Goal: Check status: Check status

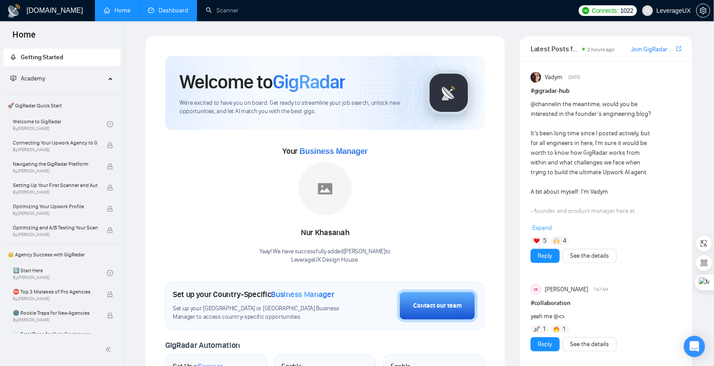
click at [153, 8] on link "Dashboard" at bounding box center [168, 11] width 40 height 8
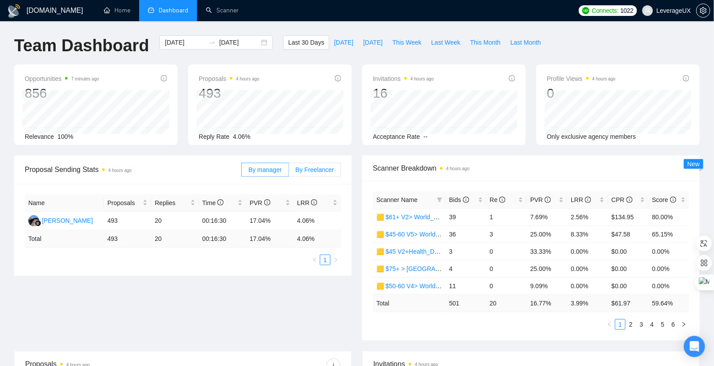
click at [325, 174] on label "By Freelancer" at bounding box center [315, 170] width 52 height 14
click at [289, 172] on input "By Freelancer" at bounding box center [289, 172] width 0 height 0
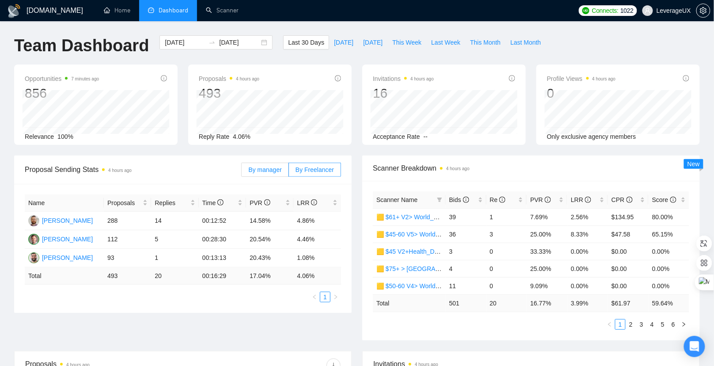
click at [265, 171] on span "By manager" at bounding box center [264, 169] width 33 height 7
click at [242, 172] on input "By manager" at bounding box center [242, 172] width 0 height 0
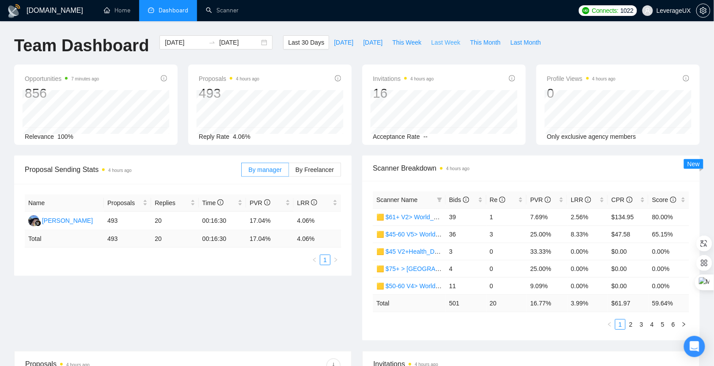
click at [444, 44] on span "Last Week" at bounding box center [445, 43] width 29 height 10
type input "[DATE]"
click at [320, 166] on span "By Freelancer" at bounding box center [315, 169] width 38 height 7
click at [289, 172] on input "By Freelancer" at bounding box center [289, 172] width 0 height 0
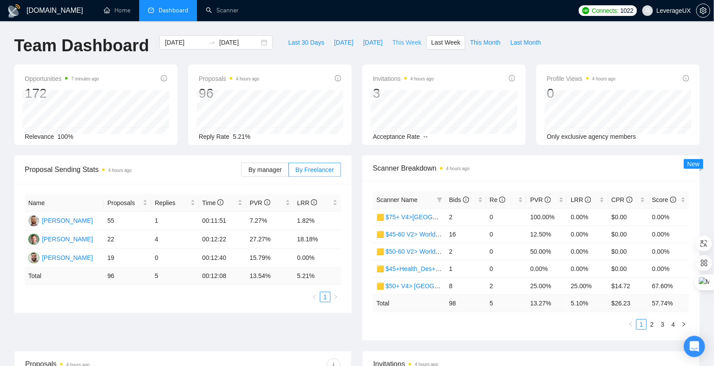
click at [398, 46] on span "This Week" at bounding box center [406, 43] width 29 height 10
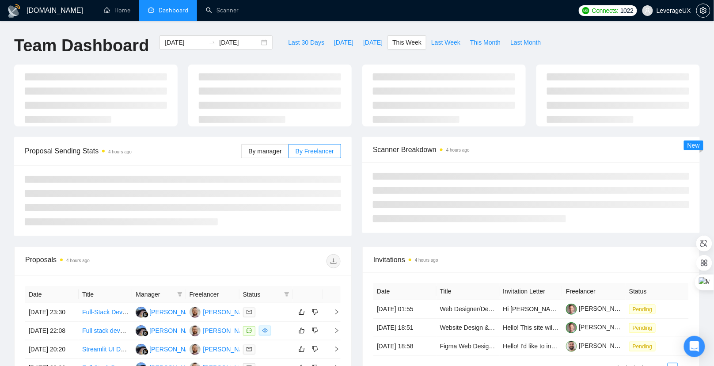
type input "[DATE]"
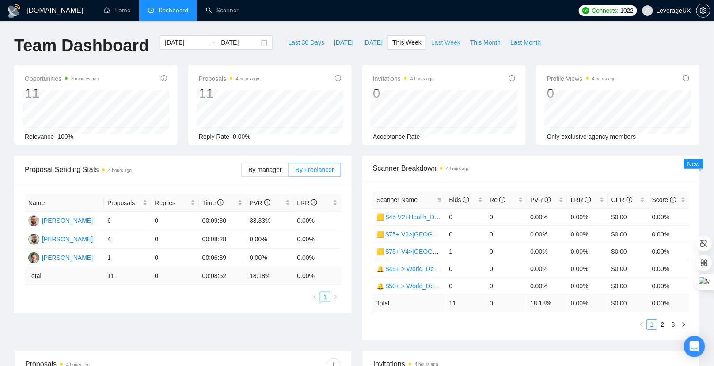
click at [442, 42] on span "Last Week" at bounding box center [445, 43] width 29 height 10
type input "[DATE]"
